Goal: Check status: Check status

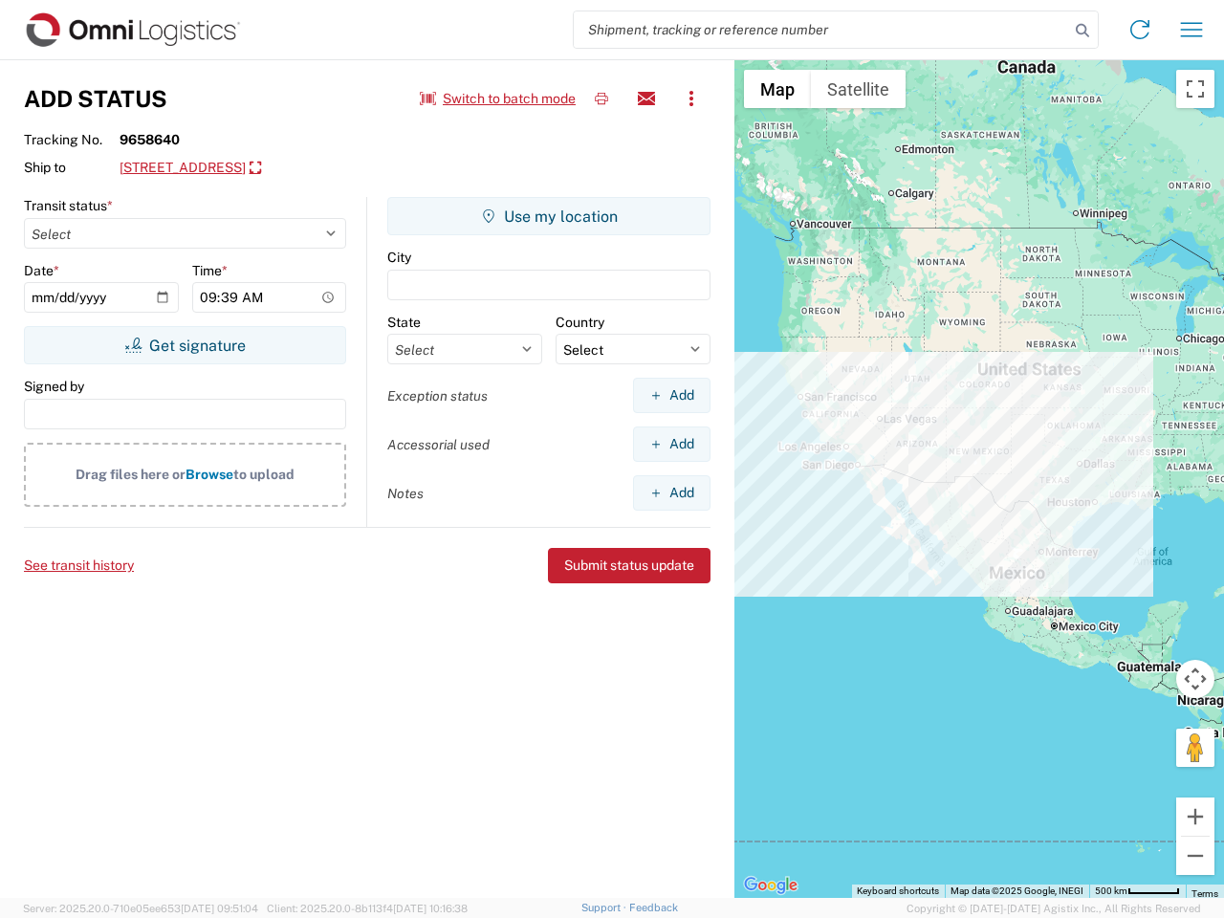
click at [821, 30] on input "search" at bounding box center [821, 29] width 495 height 36
click at [1082, 31] on icon at bounding box center [1082, 30] width 27 height 27
click at [1140, 30] on icon at bounding box center [1140, 29] width 31 height 31
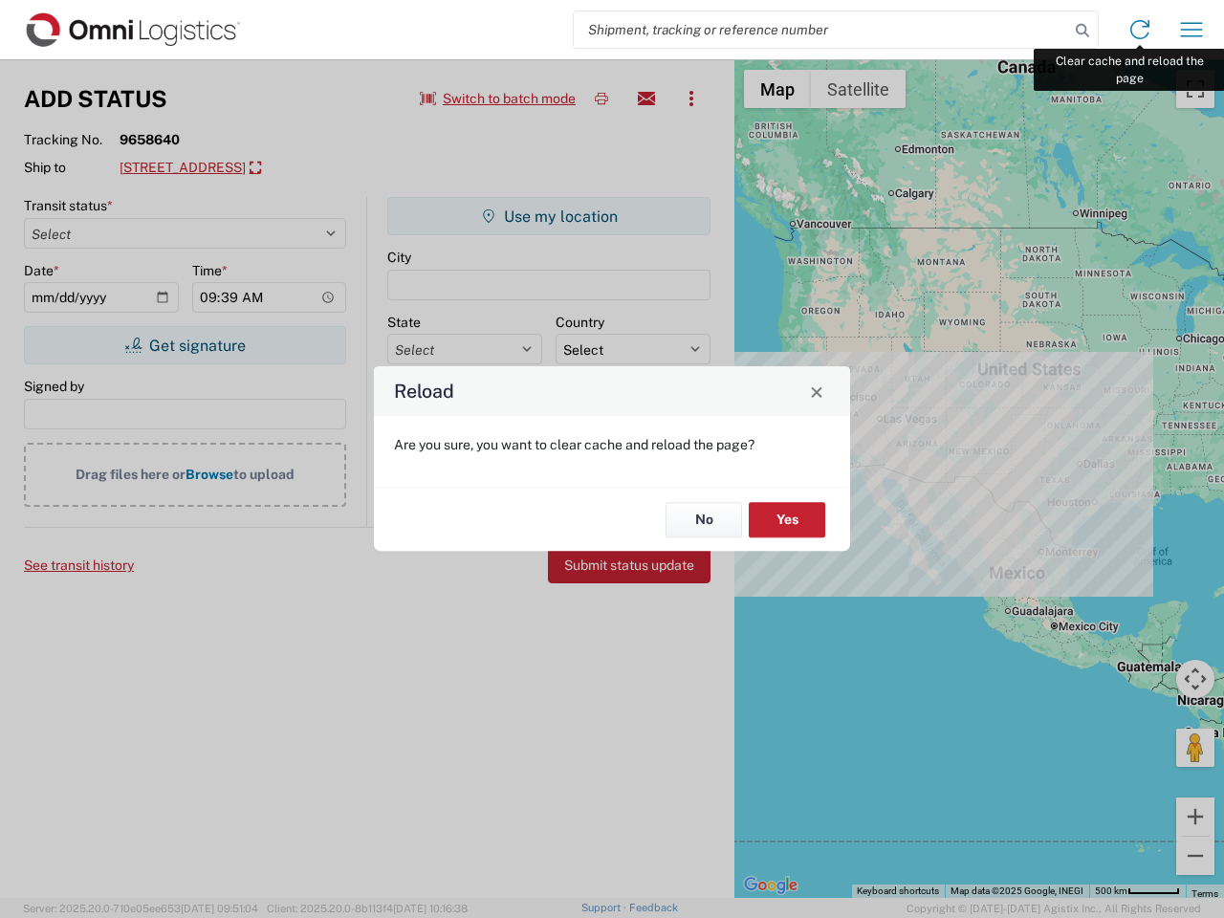
click at [1191, 30] on div "Reload Are you sure, you want to clear cache and reload the page? No Yes" at bounding box center [612, 459] width 1224 height 918
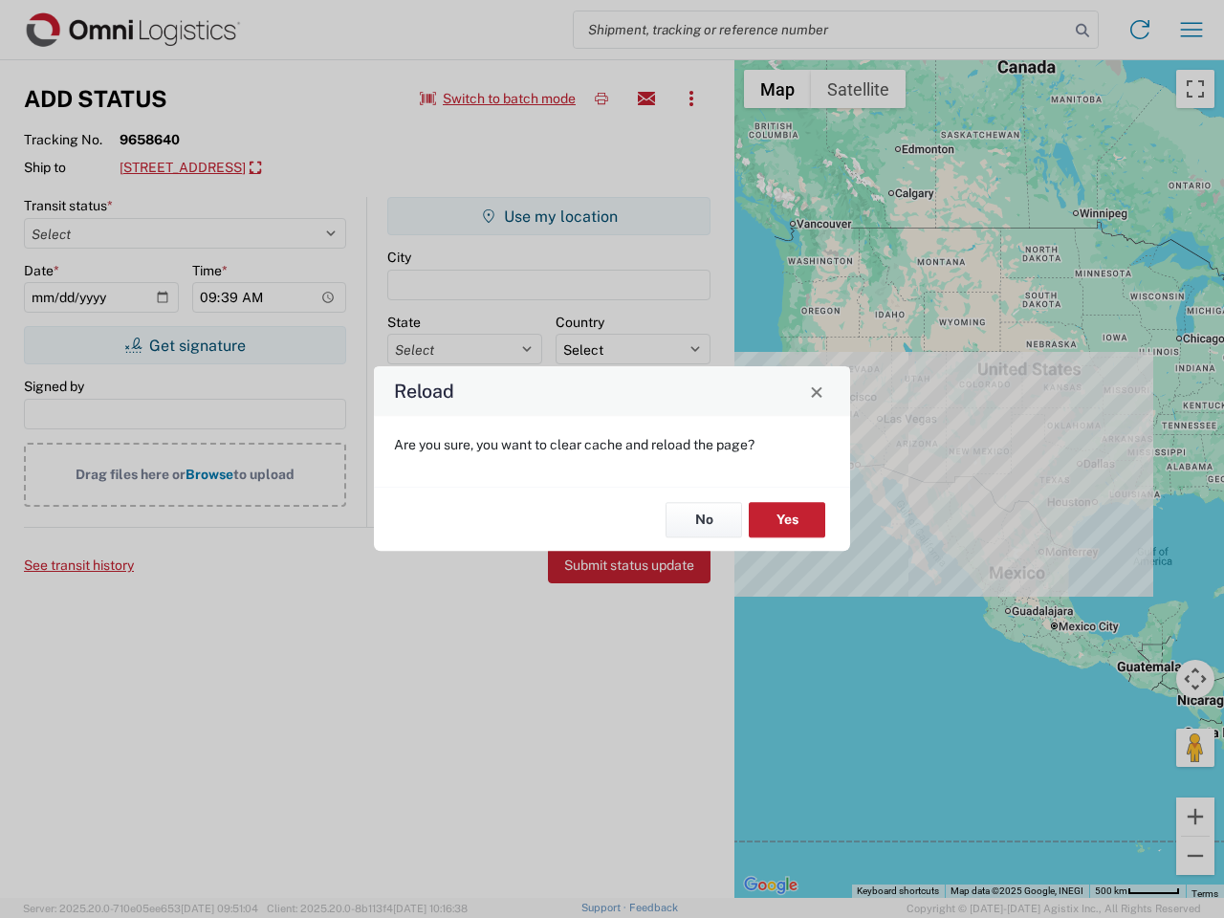
click at [498, 98] on div "Reload Are you sure, you want to clear cache and reload the page? No Yes" at bounding box center [612, 459] width 1224 height 918
click at [601, 98] on div "Reload Are you sure, you want to clear cache and reload the page? No Yes" at bounding box center [612, 459] width 1224 height 918
click at [646, 98] on div "Reload Are you sure, you want to clear cache and reload the page? No Yes" at bounding box center [612, 459] width 1224 height 918
click at [691, 98] on div "Reload Are you sure, you want to clear cache and reload the page? No Yes" at bounding box center [612, 459] width 1224 height 918
click at [273, 168] on div "Reload Are you sure, you want to clear cache and reload the page? No Yes" at bounding box center [612, 459] width 1224 height 918
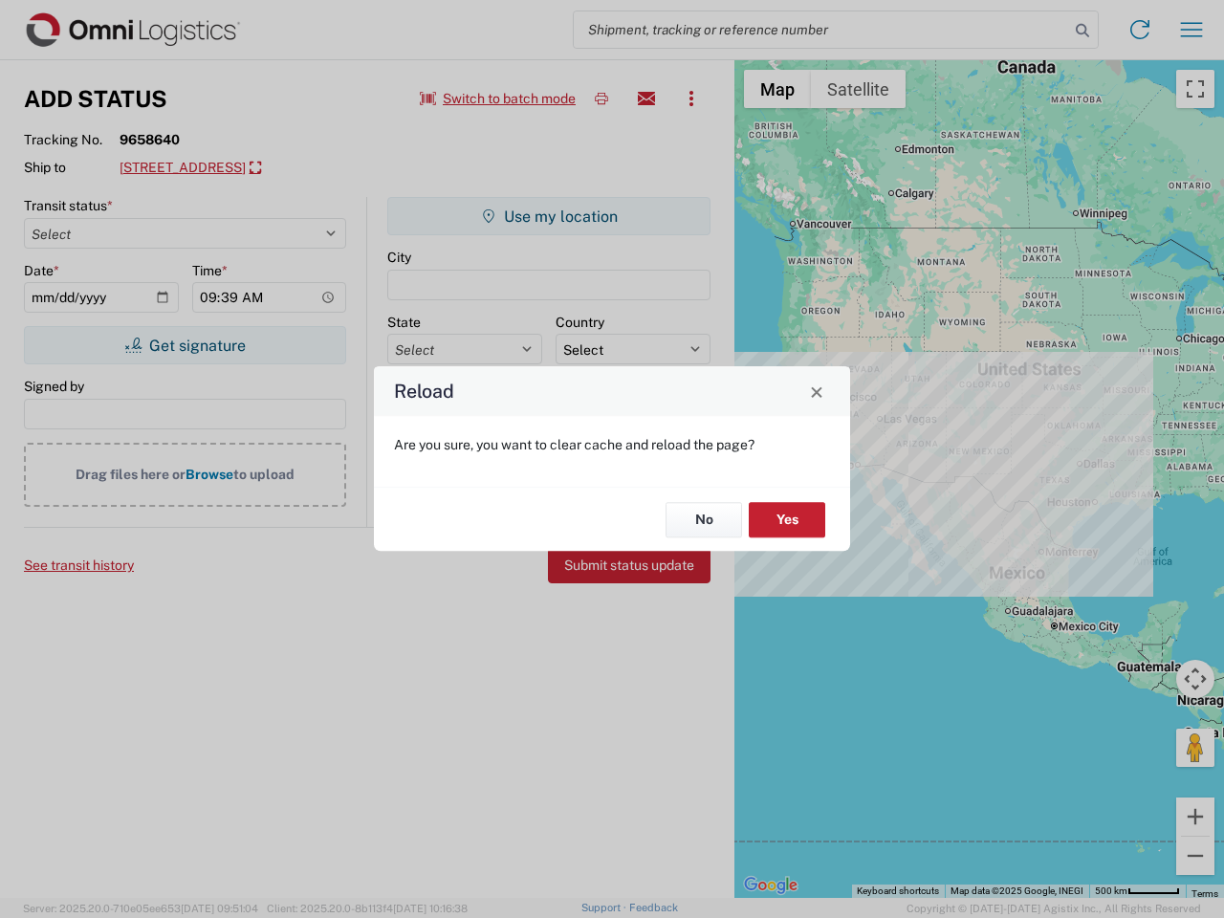
click at [185, 345] on div "Reload Are you sure, you want to clear cache and reload the page? No Yes" at bounding box center [612, 459] width 1224 height 918
